Goal: Communication & Community: Answer question/provide support

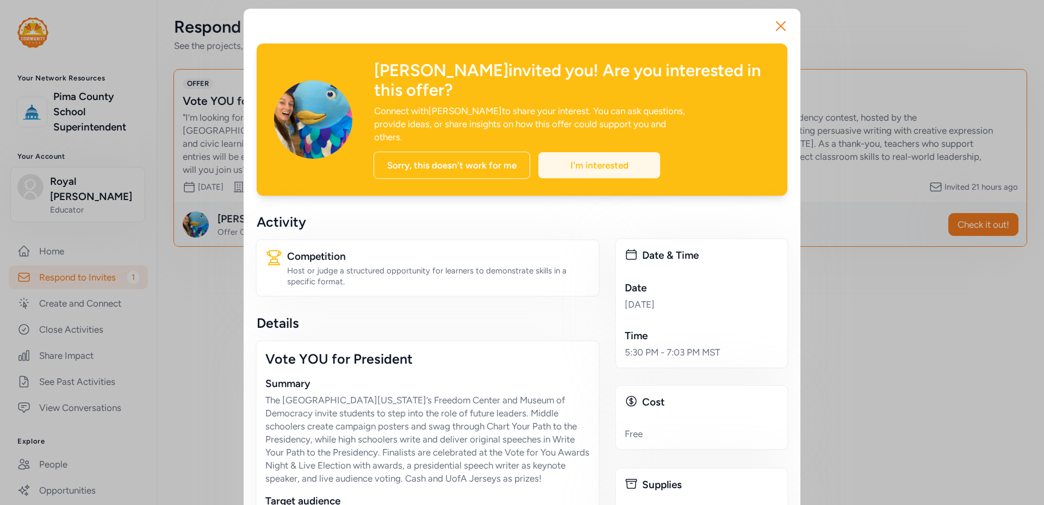
click at [583, 152] on div "I'm interested" at bounding box center [600, 165] width 122 height 26
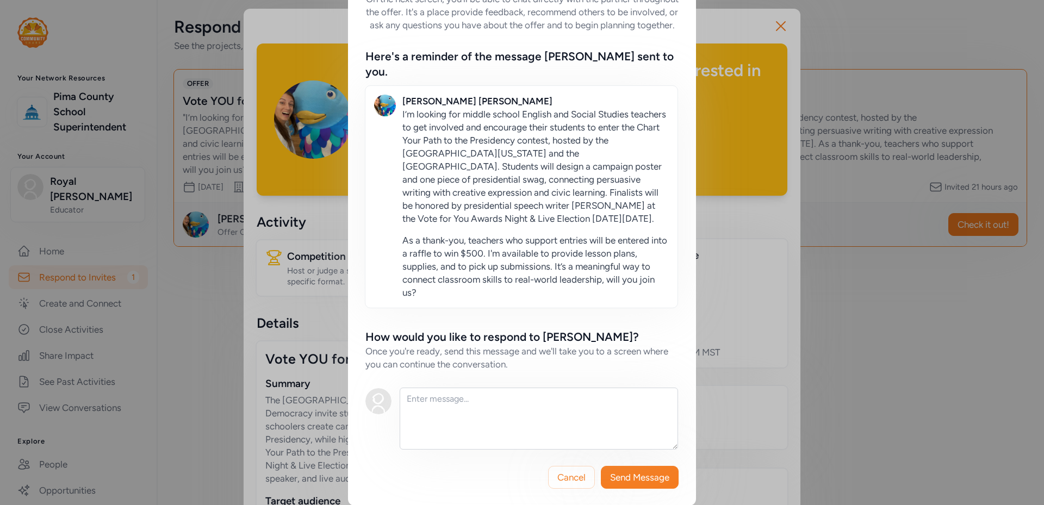
scroll to position [65, 0]
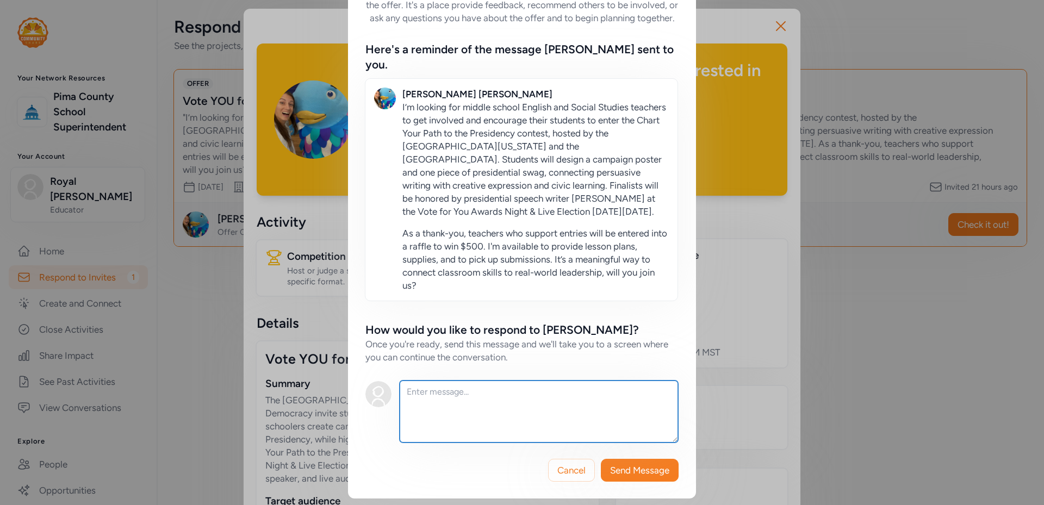
click at [478, 410] on textarea at bounding box center [539, 412] width 279 height 62
type textarea "i"
type textarea "I will absolutely take part and incorporate the project into my lesson plans."
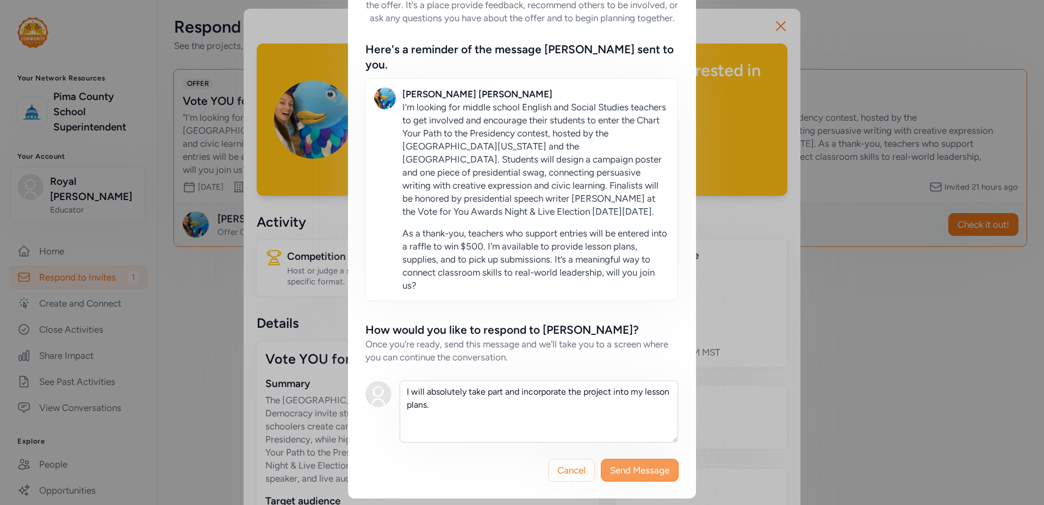
click at [621, 465] on span "Send Message" at bounding box center [639, 470] width 59 height 13
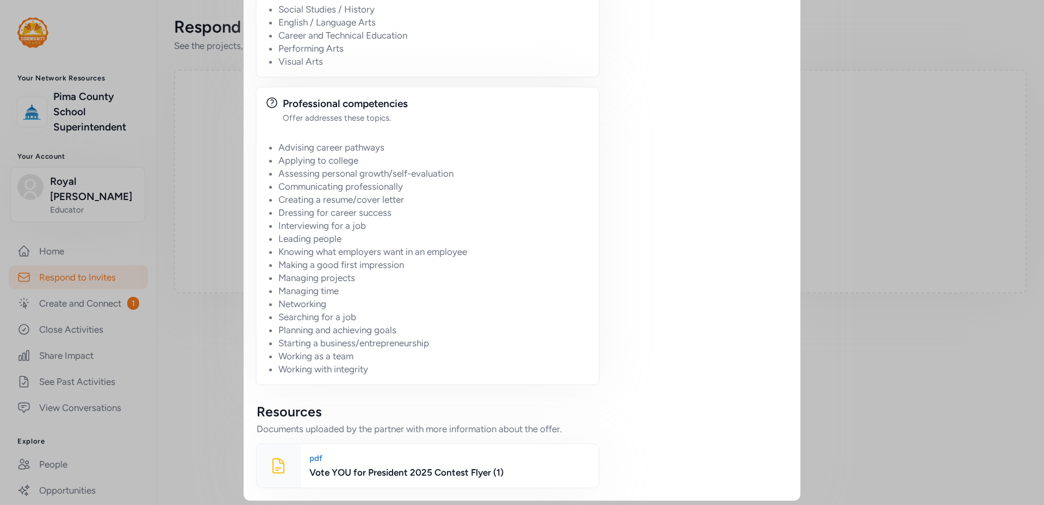
scroll to position [1020, 0]
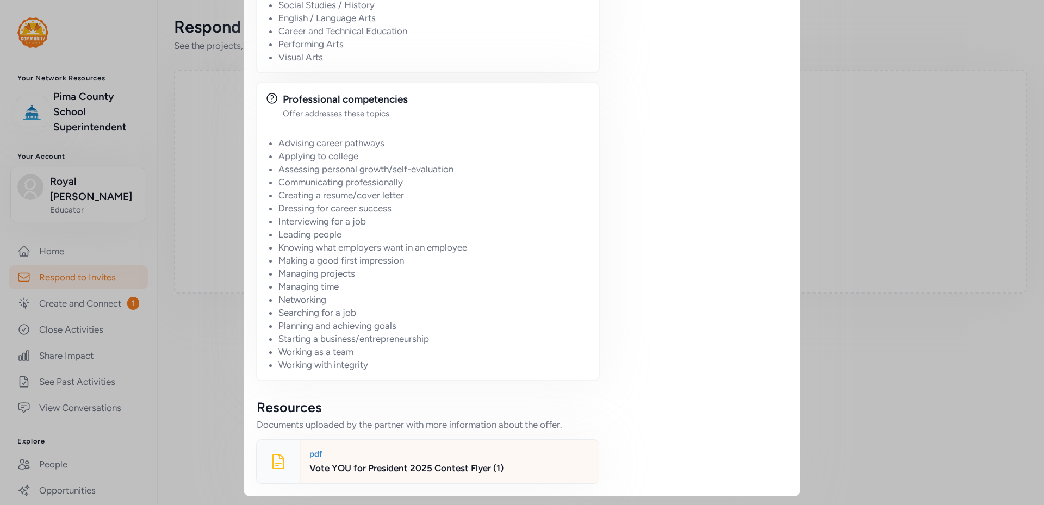
click at [374, 468] on div "Vote YOU for President 2025 Contest Flyer (1)" at bounding box center [450, 468] width 281 height 13
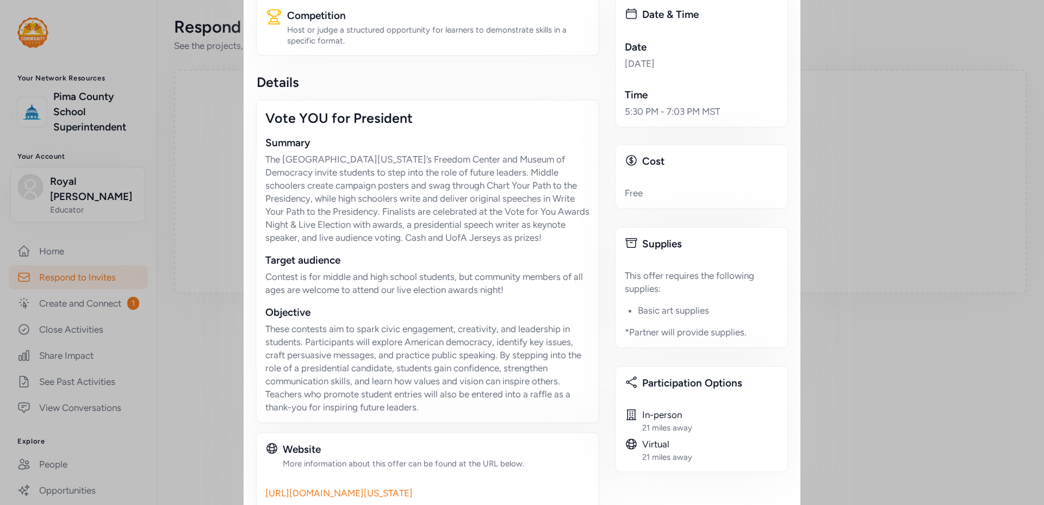
scroll to position [0, 0]
